Goal: Navigation & Orientation: Understand site structure

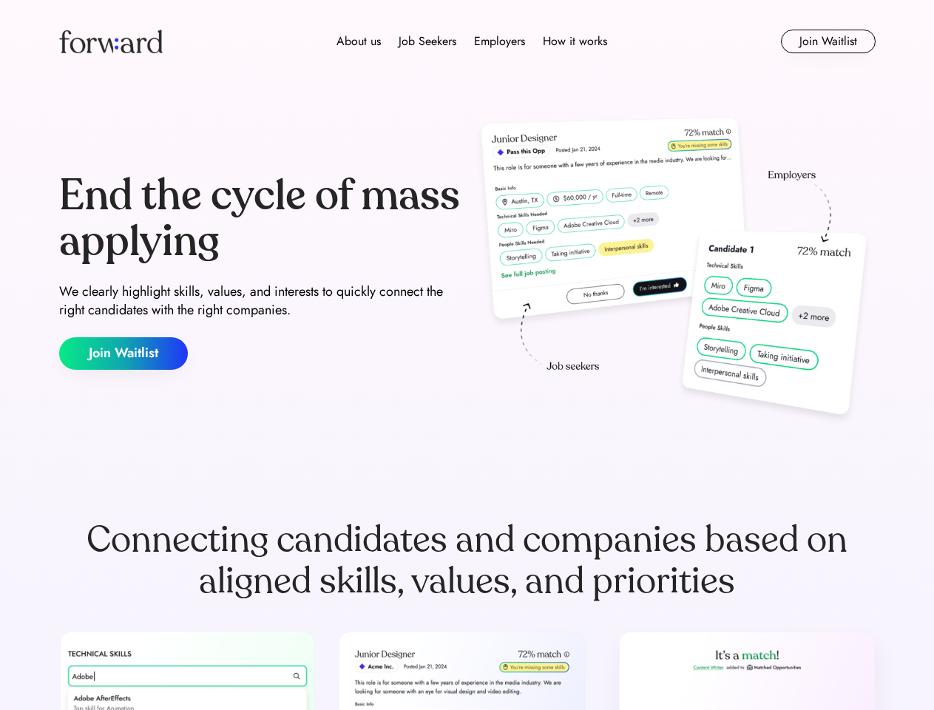
click at [466, 355] on div "End the cycle of mass applying We clearly highlight skills, values, and interes…" at bounding box center [467, 271] width 816 height 318
click at [467, 41] on div "About us Job Seekers Employers How it works" at bounding box center [471, 42] width 583 height 18
click at [111, 41] on img at bounding box center [110, 42] width 103 height 24
click at [472, 41] on div "About us Job Seekers Employers How it works" at bounding box center [471, 42] width 583 height 18
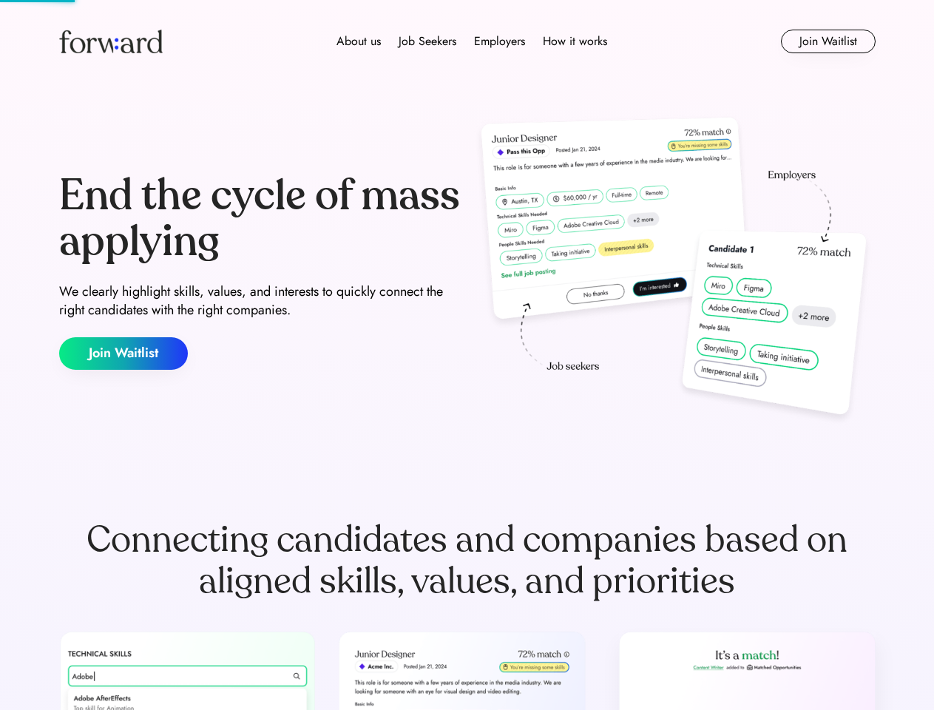
click at [359, 41] on div "About us" at bounding box center [358, 42] width 44 height 18
click at [427, 41] on div "Job Seekers" at bounding box center [427, 42] width 58 height 18
click at [499, 41] on div "Employers" at bounding box center [499, 42] width 51 height 18
